Goal: Task Accomplishment & Management: Manage account settings

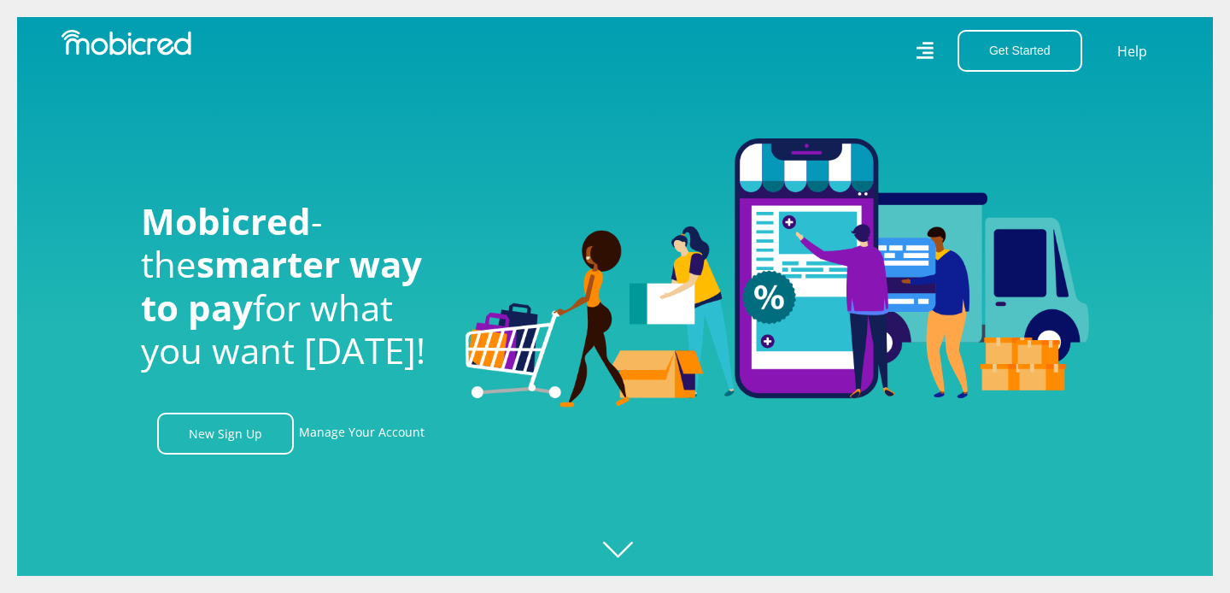
click at [925, 48] on icon at bounding box center [925, 50] width 17 height 17
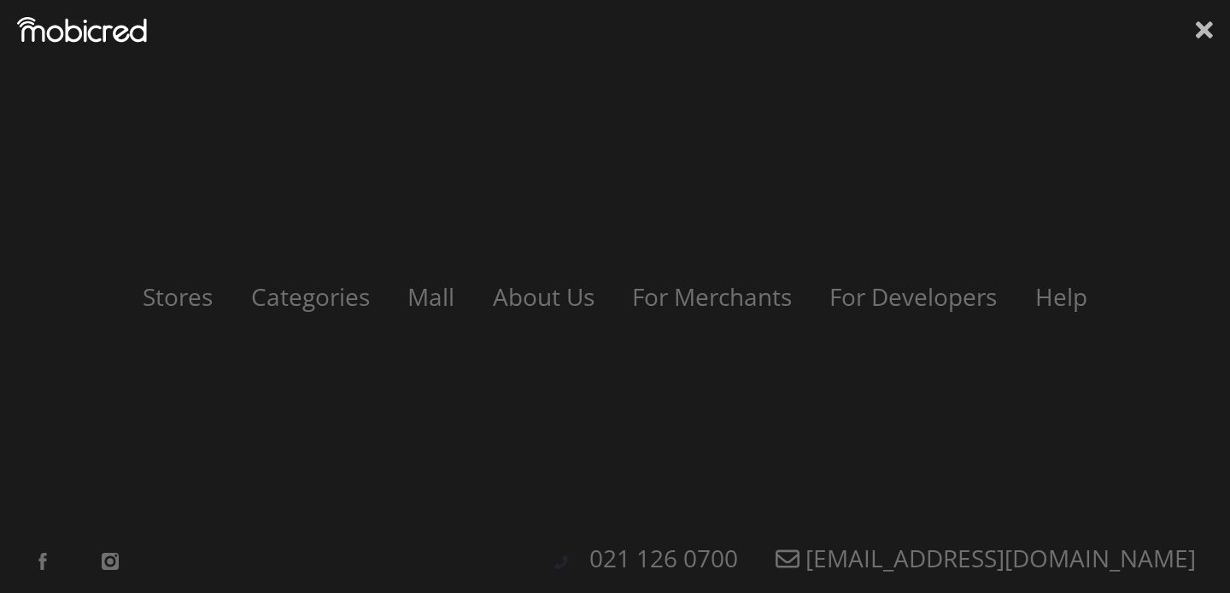
scroll to position [0, 1217]
click at [1211, 27] on icon at bounding box center [1204, 30] width 17 height 26
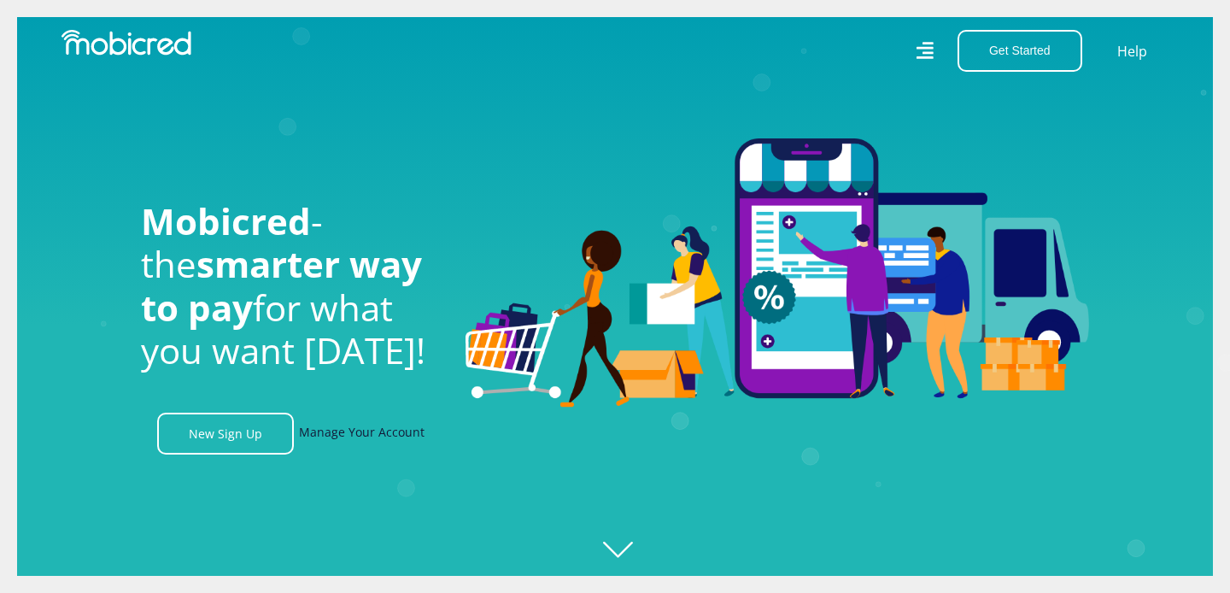
scroll to position [0, 2191]
click at [342, 434] on link "Manage Your Account" at bounding box center [362, 434] width 126 height 42
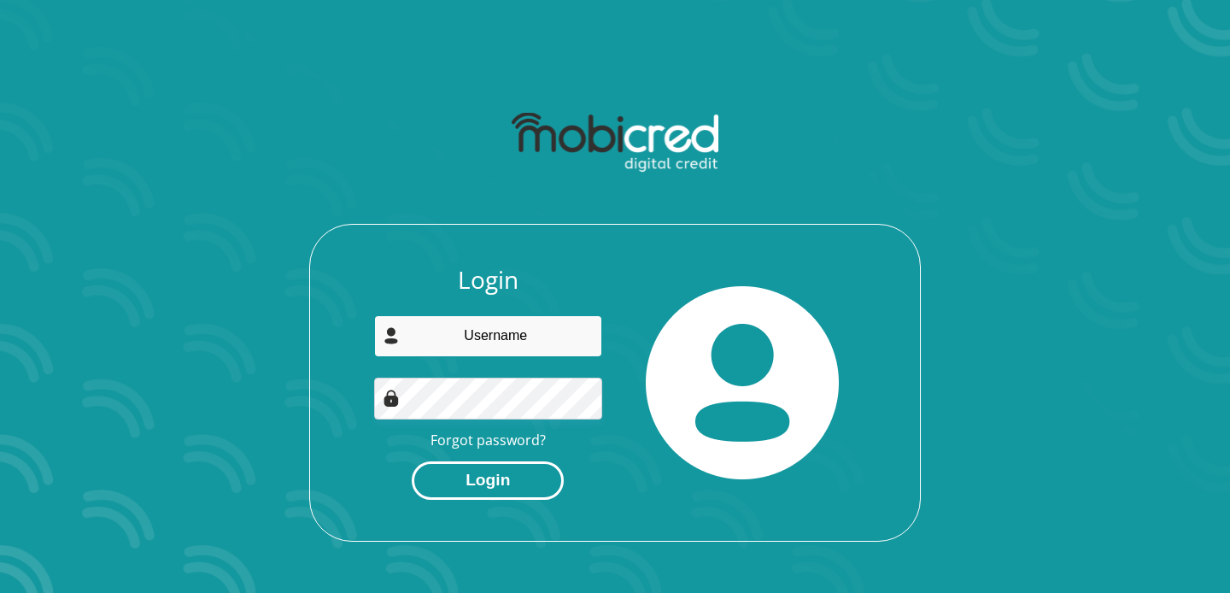
type input "altinagabriels30@icloud.com"
click at [472, 478] on button "Login" at bounding box center [488, 480] width 152 height 38
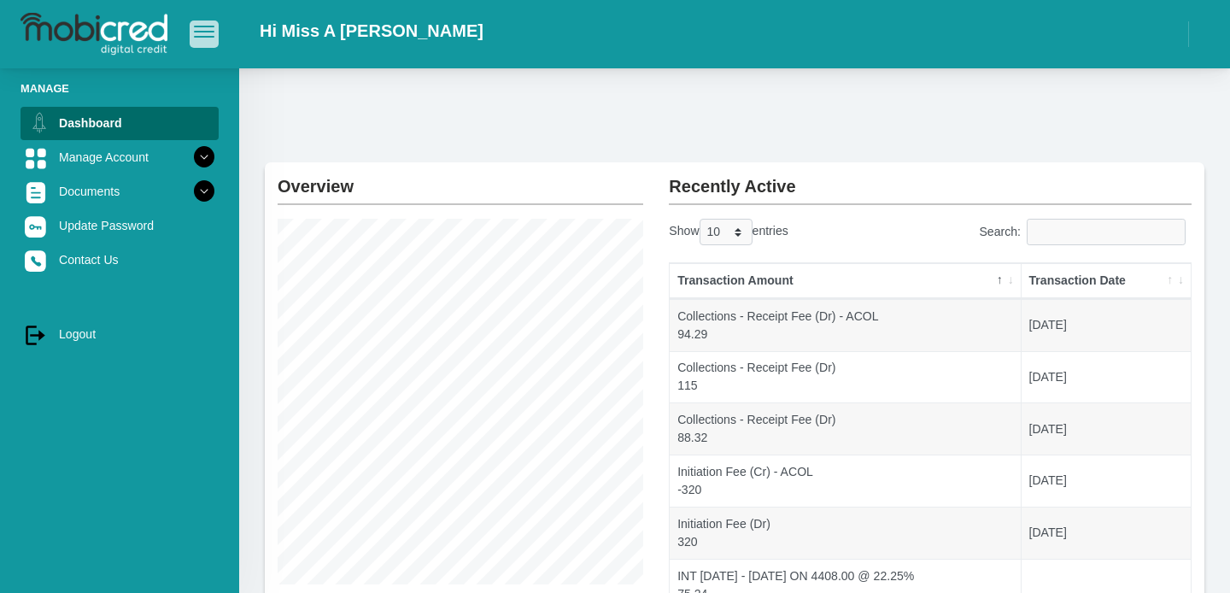
click at [197, 41] on button "button" at bounding box center [204, 34] width 29 height 26
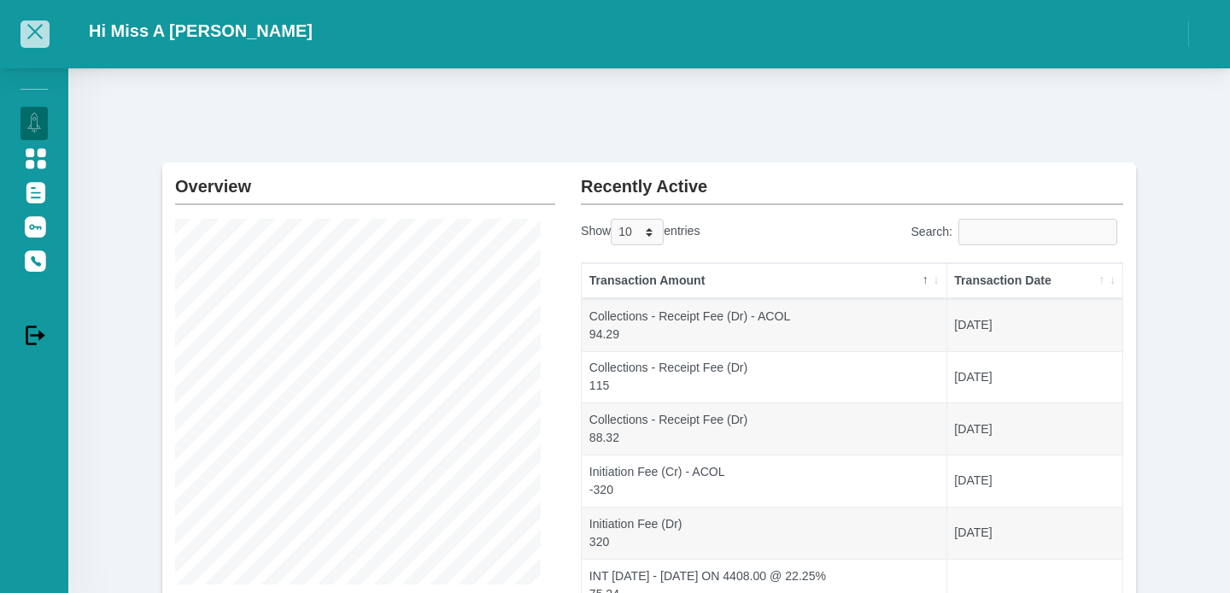
click at [32, 37] on span "button" at bounding box center [35, 32] width 21 height 12
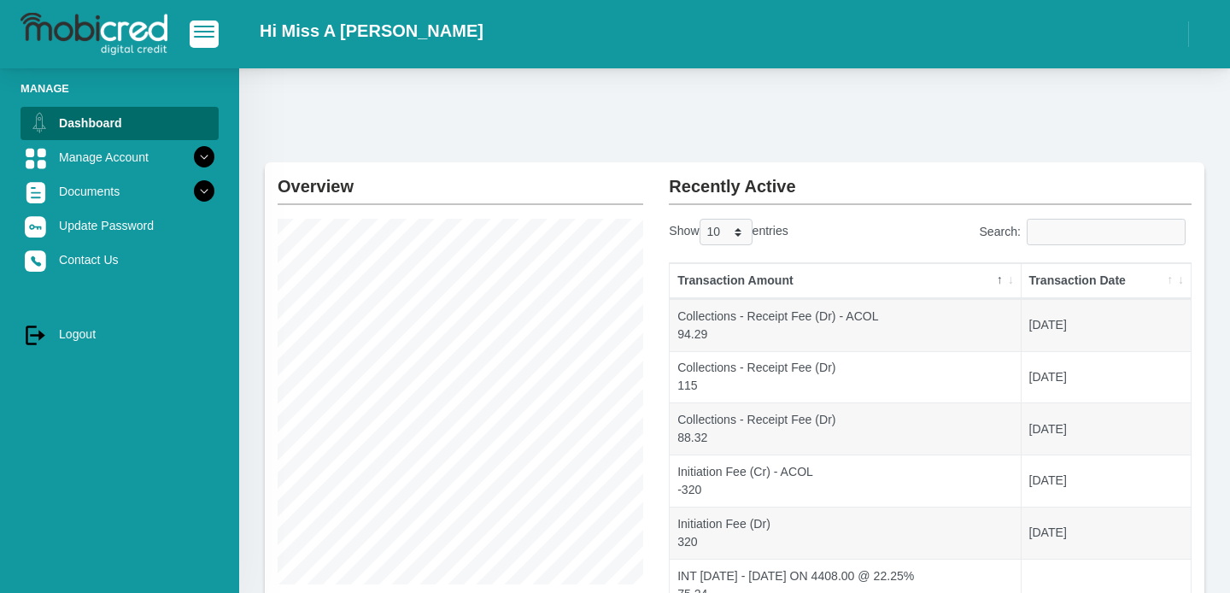
click at [1201, 376] on div "Transaction Amount Transaction Date 115" at bounding box center [930, 540] width 548 height 577
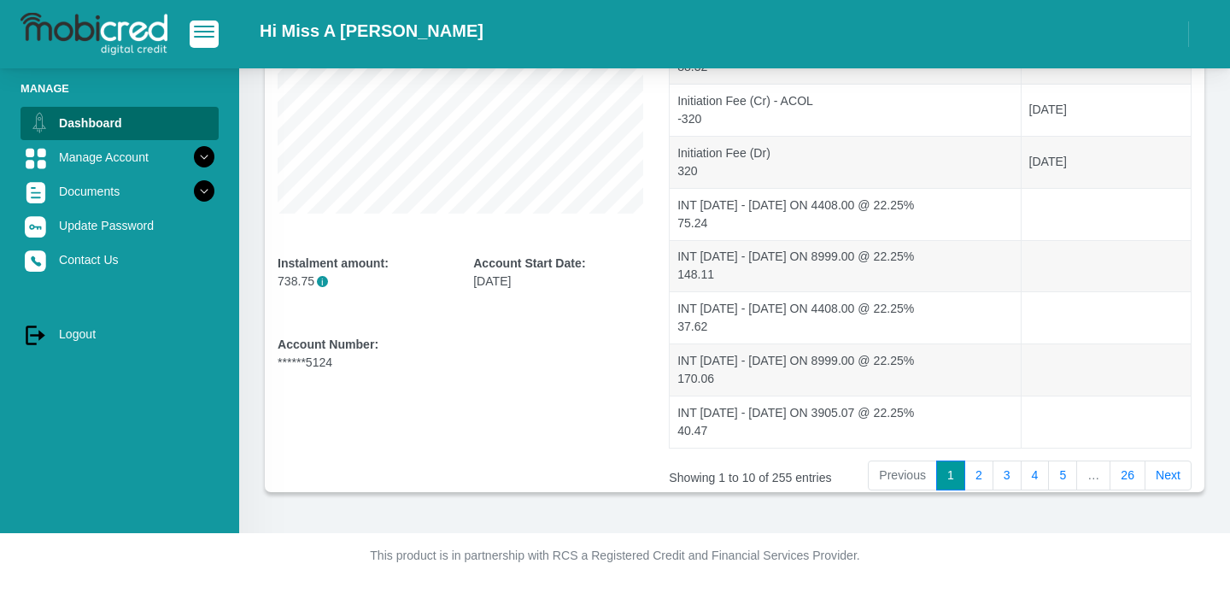
scroll to position [337, 0]
